Goal: Communication & Community: Participate in discussion

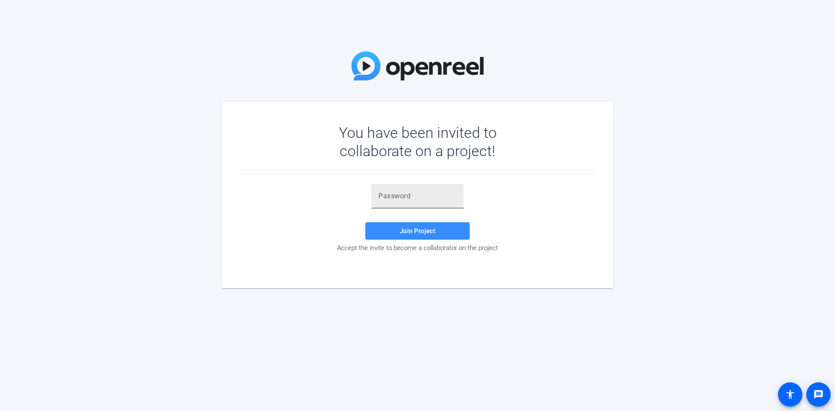
click at [403, 202] on div at bounding box center [417, 196] width 78 height 24
click at [405, 199] on input "text" at bounding box center [417, 196] width 78 height 10
paste input "Ji'Aas"
type input "Ji'Aas"
click at [398, 232] on span at bounding box center [417, 230] width 104 height 21
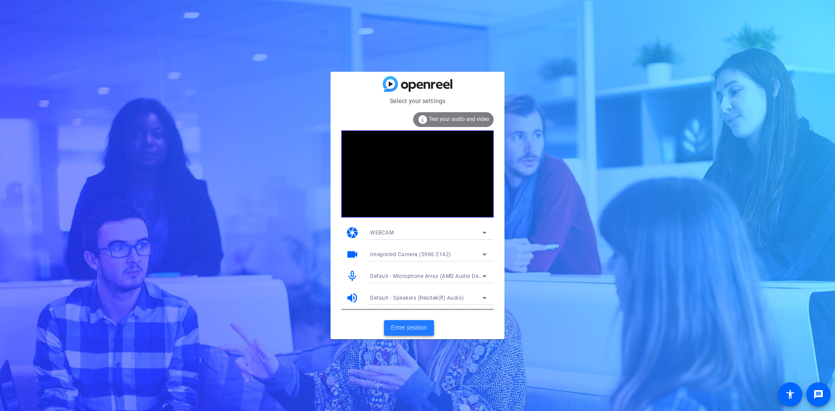
click at [429, 330] on span at bounding box center [409, 327] width 50 height 21
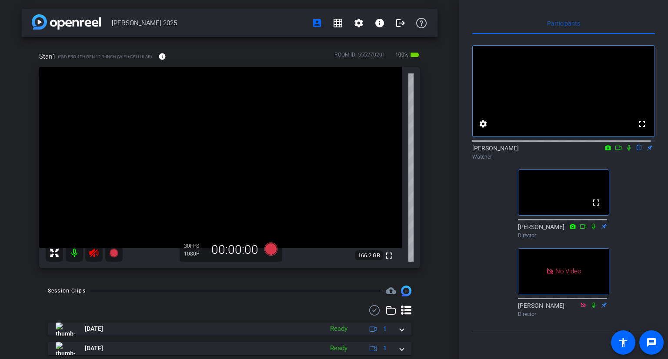
scroll to position [42, 0]
click at [625, 145] on icon at bounding box center [628, 148] width 7 height 6
click at [500, 180] on div "fullscreen settings [PERSON_NAME] flip Watcher fullscreen [PERSON_NAME] Directo…" at bounding box center [563, 177] width 183 height 287
click at [626, 145] on icon at bounding box center [628, 148] width 5 height 6
click at [627, 145] on icon at bounding box center [628, 148] width 3 height 6
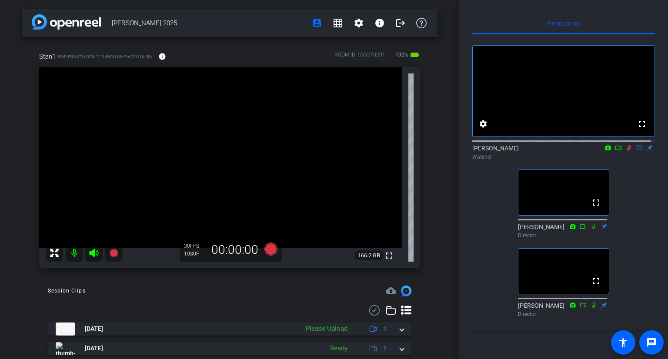
scroll to position [3, 0]
click at [626, 151] on icon at bounding box center [628, 148] width 5 height 6
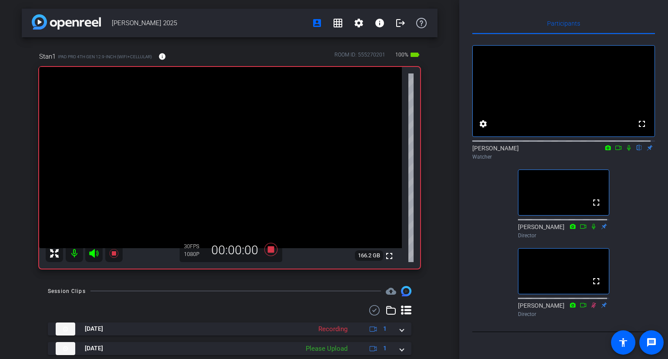
click at [627, 151] on icon at bounding box center [628, 148] width 3 height 6
click at [625, 151] on icon at bounding box center [628, 148] width 7 height 6
click at [626, 151] on icon at bounding box center [628, 148] width 5 height 6
click at [625, 151] on icon at bounding box center [628, 148] width 7 height 6
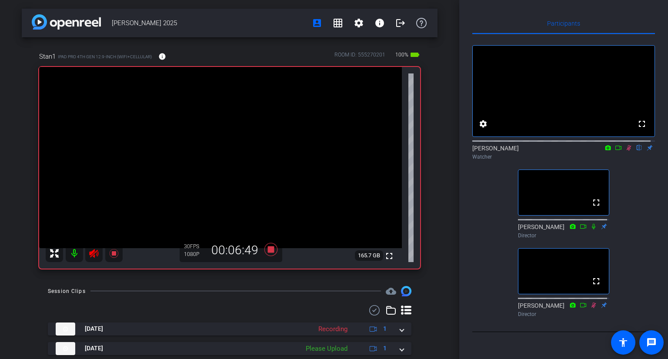
click at [625, 151] on icon at bounding box center [628, 148] width 7 height 6
